Goal: Task Accomplishment & Management: Manage account settings

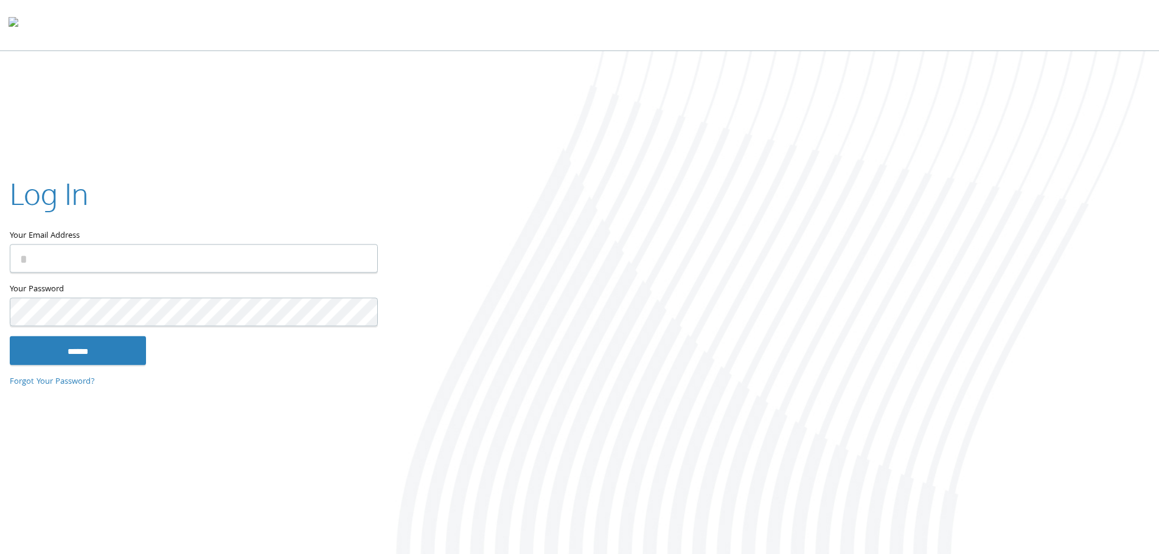
type input "**********"
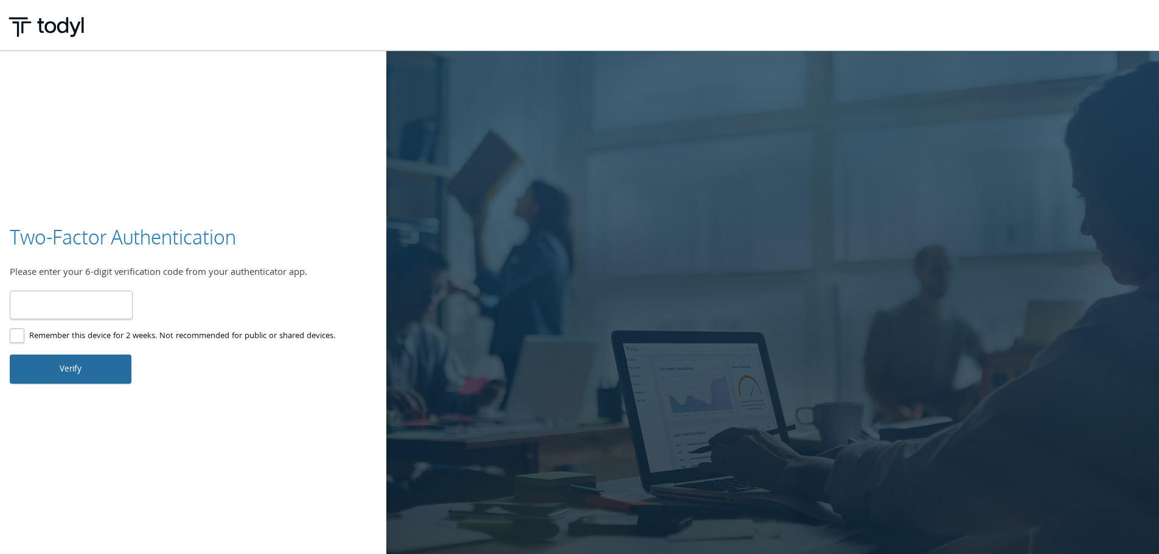
type input "******"
click at [92, 379] on button "Verify" at bounding box center [71, 369] width 122 height 29
